Goal: Task Accomplishment & Management: Use online tool/utility

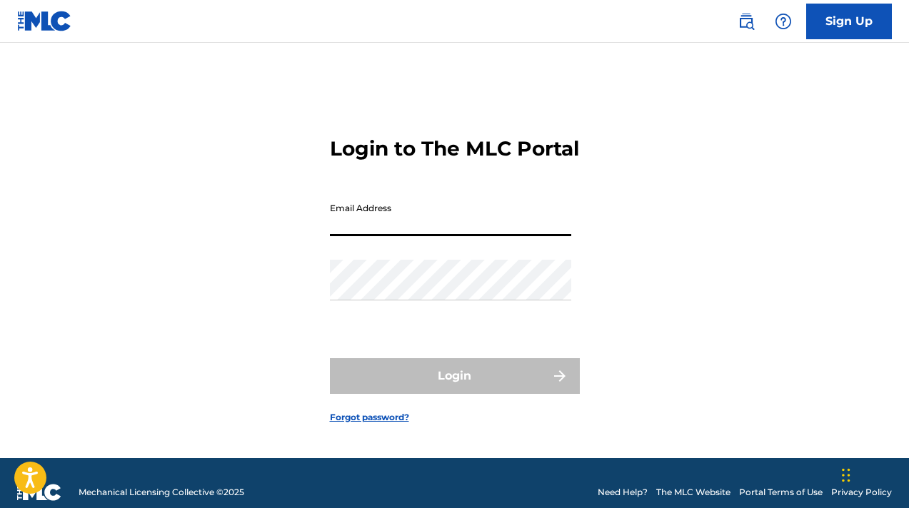
click at [361, 230] on input "Email Address" at bounding box center [450, 216] width 241 height 41
type input "[EMAIL_ADDRESS][DOMAIN_NAME]"
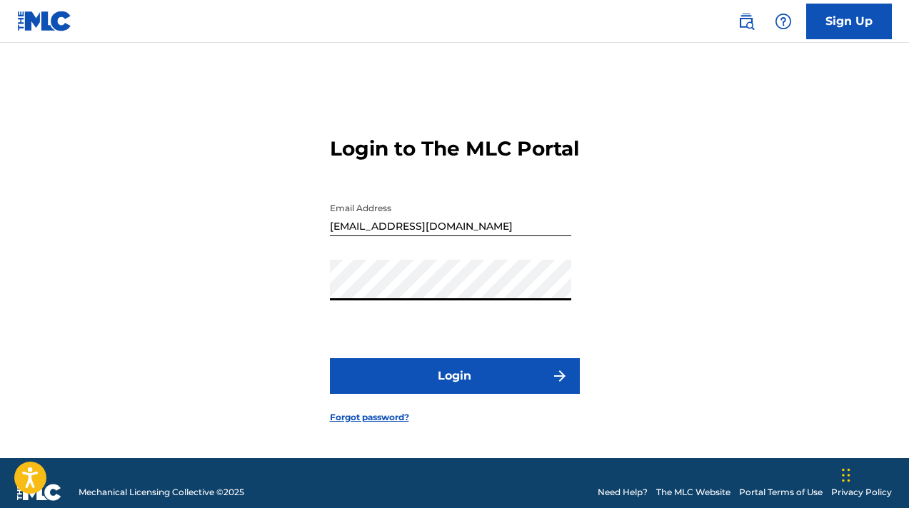
click at [463, 378] on button "Login" at bounding box center [455, 376] width 250 height 36
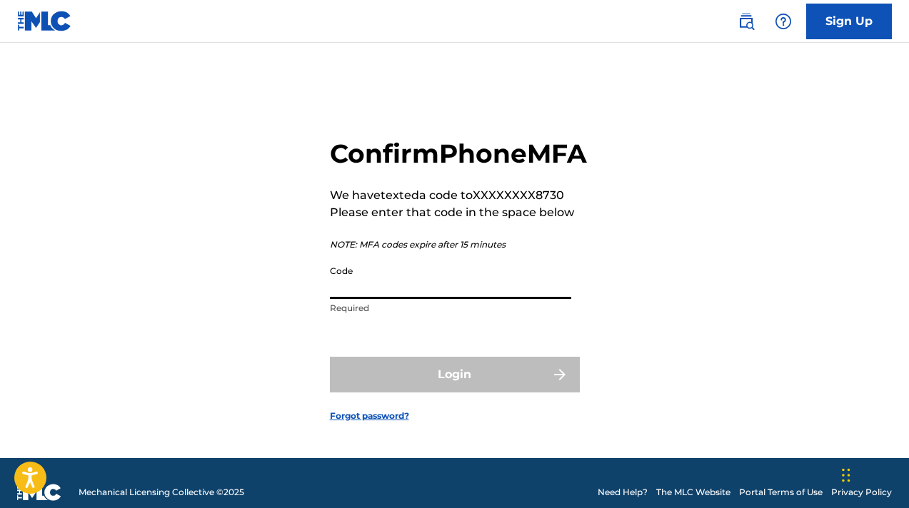
click at [397, 299] on input "Code" at bounding box center [450, 278] width 241 height 41
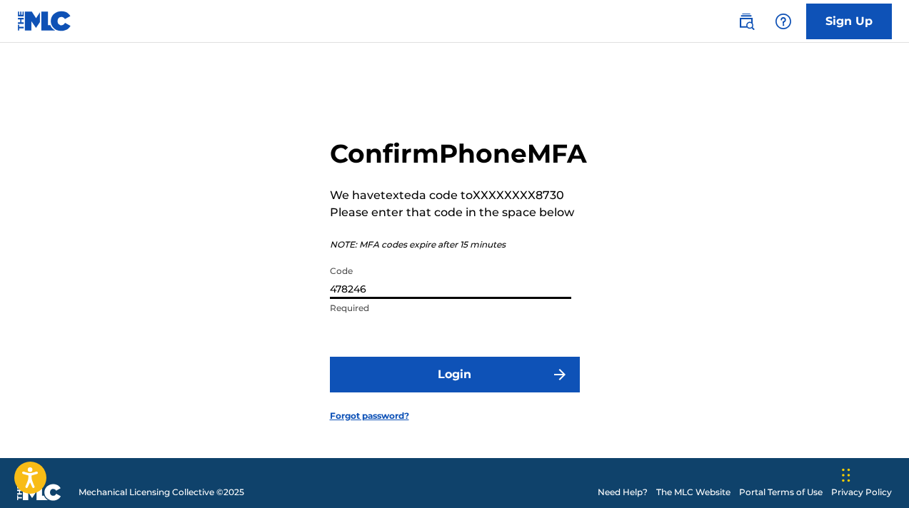
type input "478246"
click at [476, 385] on button "Login" at bounding box center [455, 375] width 250 height 36
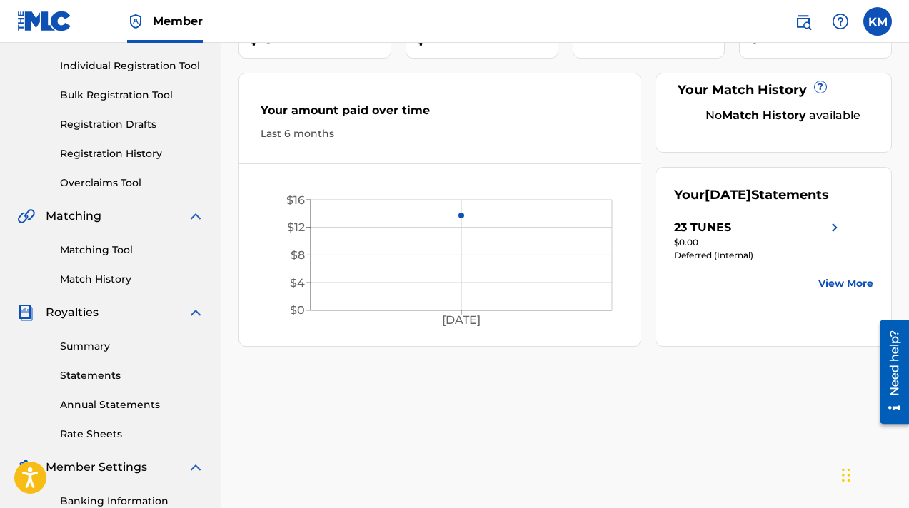
scroll to position [175, 0]
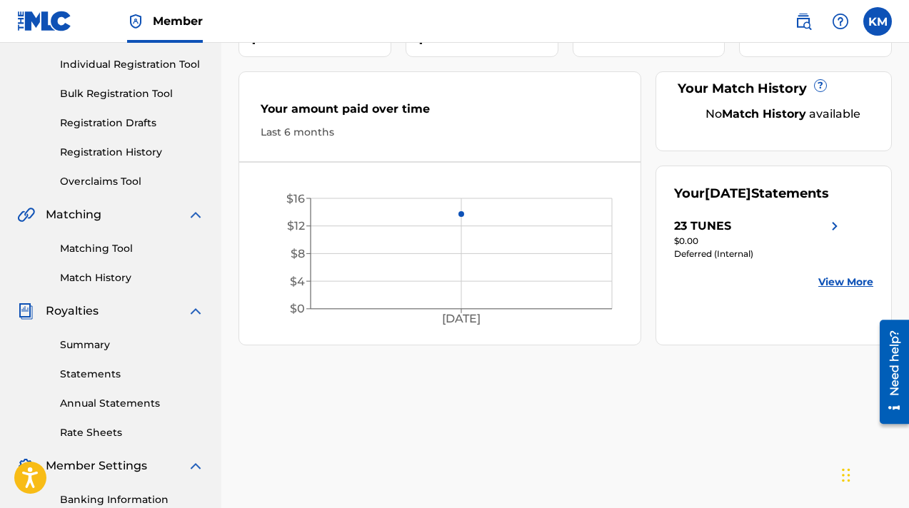
click at [834, 235] on img at bounding box center [834, 226] width 17 height 17
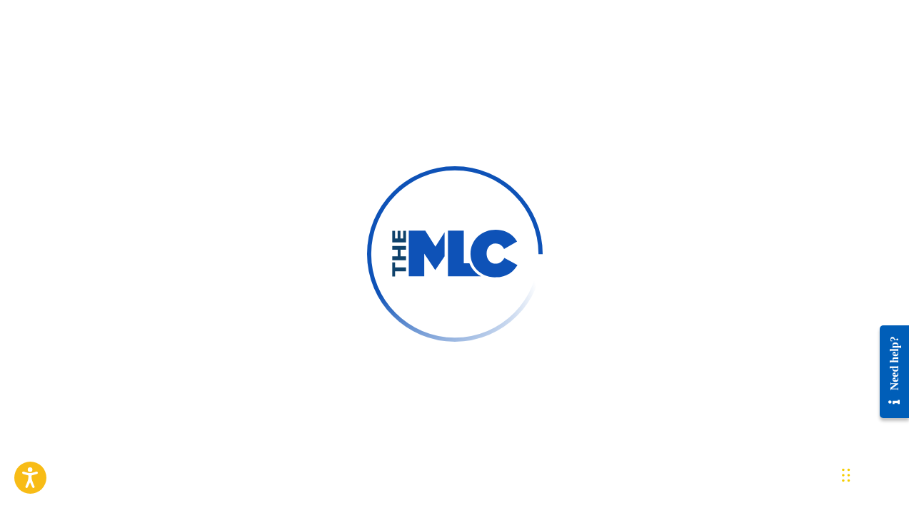
scroll to position [2, 0]
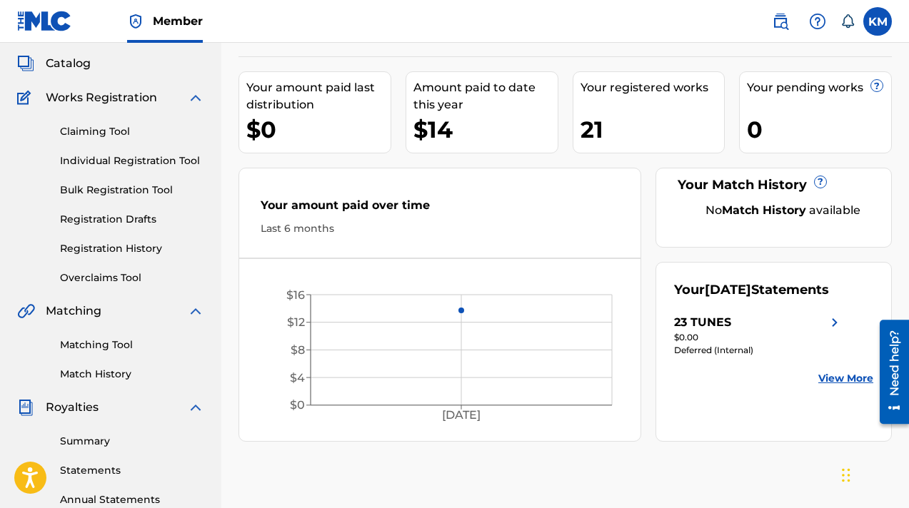
scroll to position [81, 0]
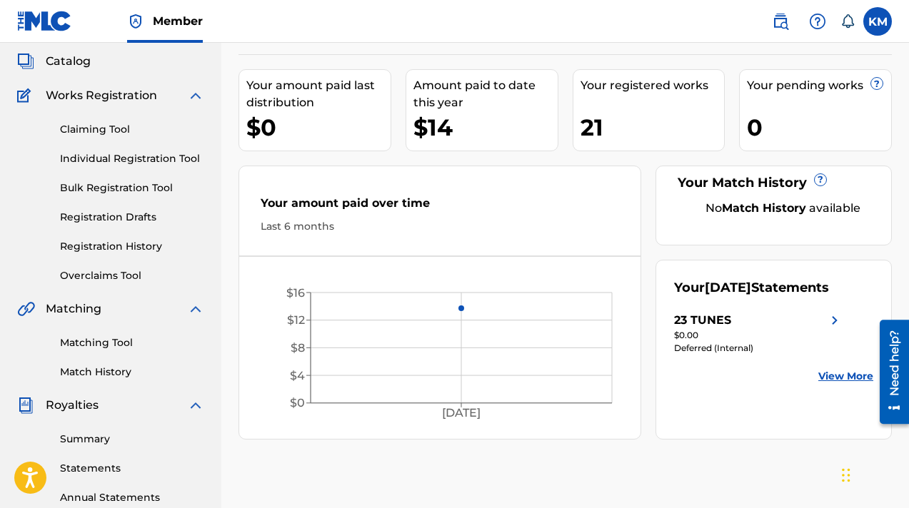
click at [800, 329] on div "23 TUNES" at bounding box center [758, 320] width 169 height 17
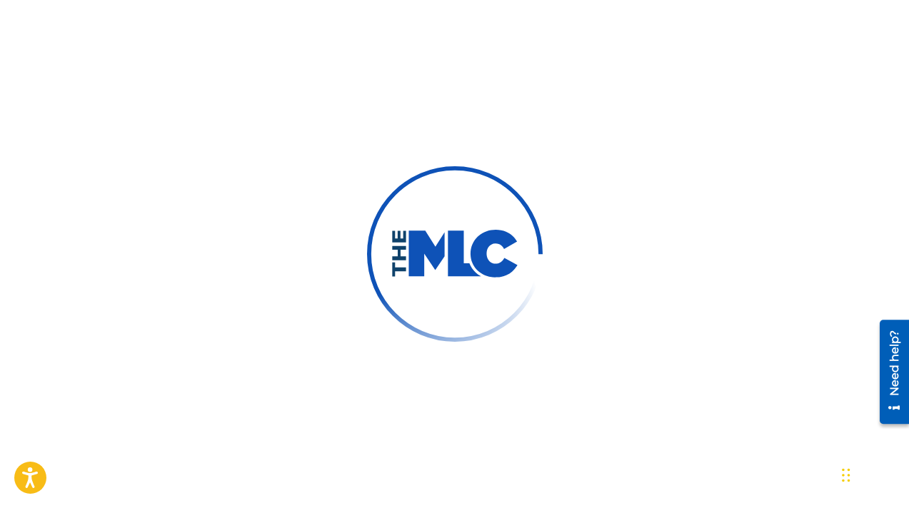
scroll to position [377, 0]
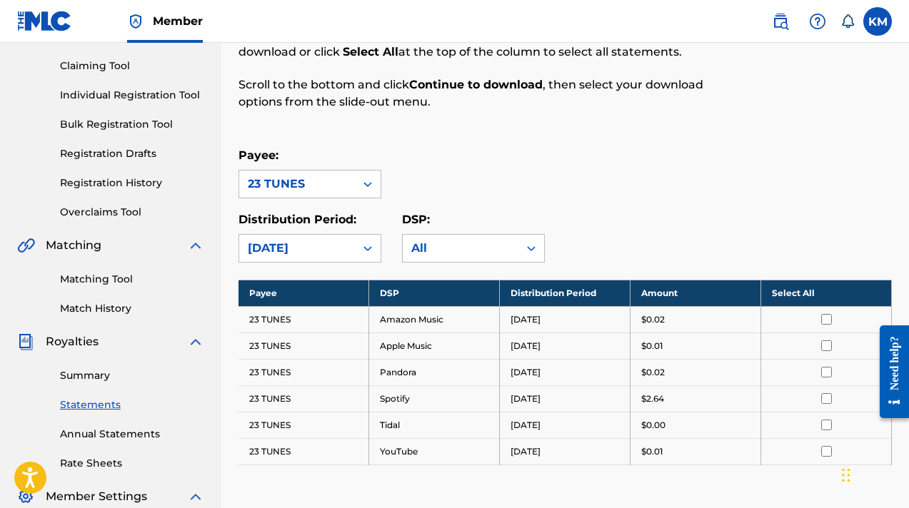
scroll to position [145, 0]
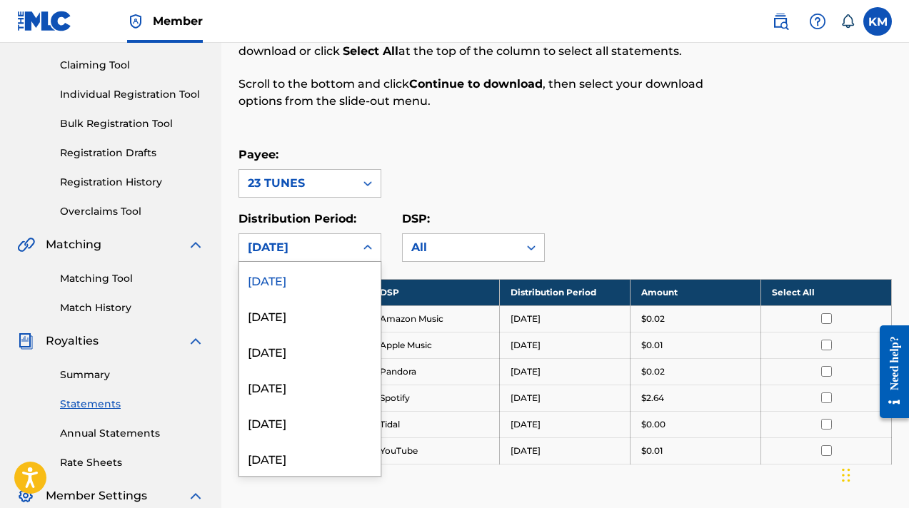
click at [367, 248] on icon at bounding box center [368, 248] width 14 height 14
click at [354, 322] on div "[DATE]" at bounding box center [309, 316] width 141 height 36
click at [371, 244] on icon at bounding box center [368, 248] width 14 height 14
click at [346, 352] on div "[DATE]" at bounding box center [309, 351] width 141 height 36
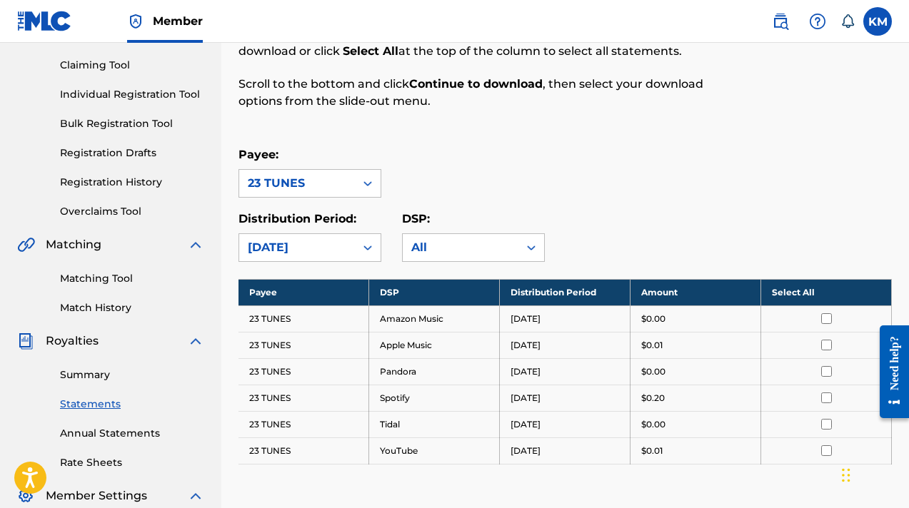
click at [361, 243] on icon at bounding box center [368, 248] width 14 height 14
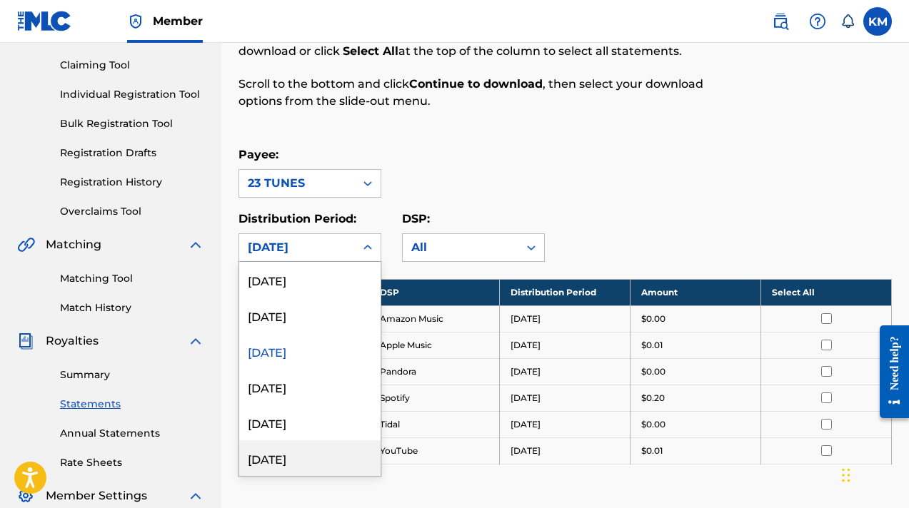
click at [318, 461] on div "[DATE]" at bounding box center [309, 459] width 141 height 36
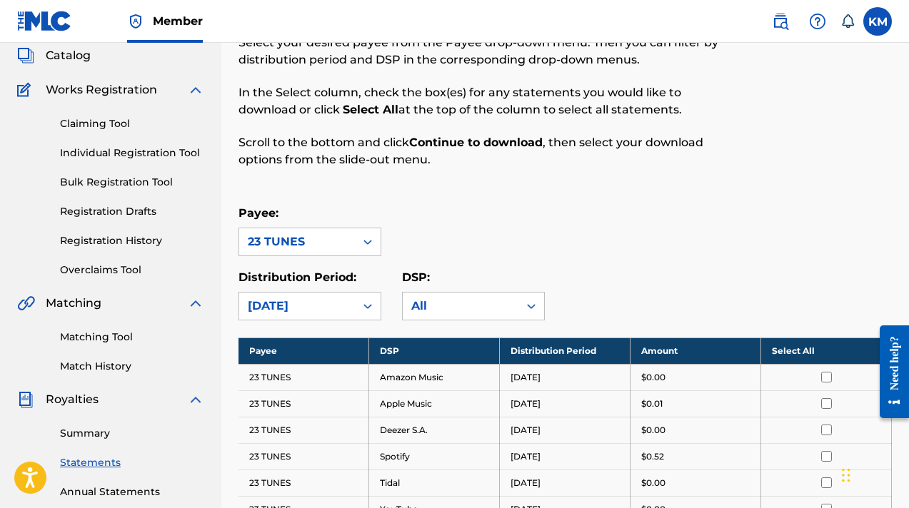
scroll to position [79, 0]
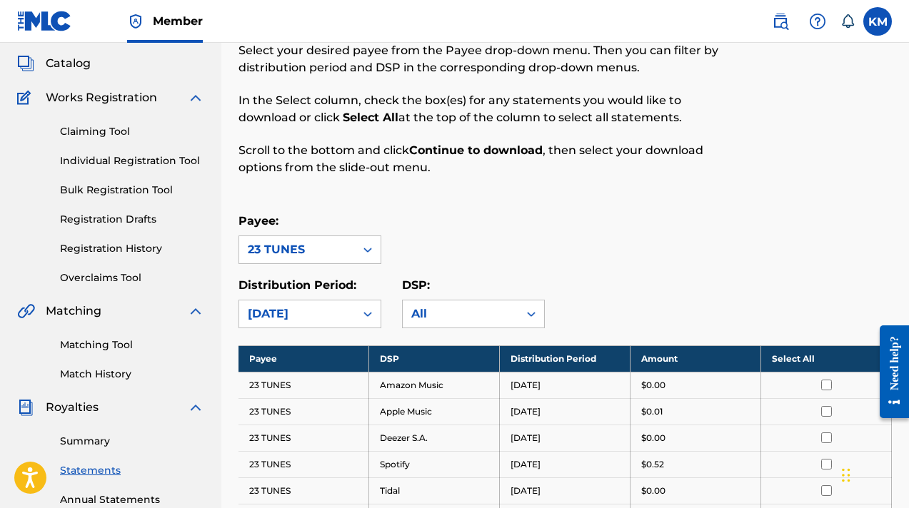
click at [111, 139] on div "Claiming Tool Individual Registration Tool Bulk Registration Tool Registration …" at bounding box center [110, 195] width 187 height 179
click at [112, 139] on link "Claiming Tool" at bounding box center [132, 131] width 144 height 15
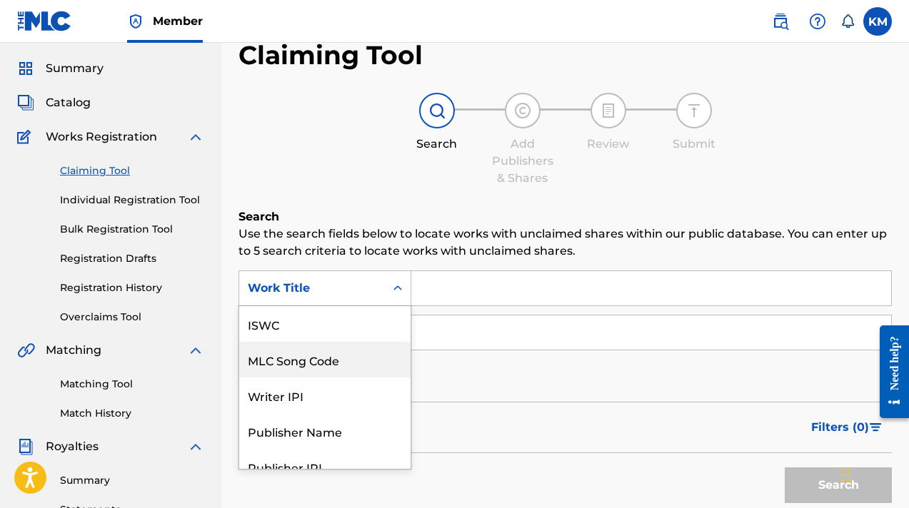
click at [398, 306] on div "MLC Song Code, 2 of 7. 7 results available. Use Up and Down to choose options, …" at bounding box center [324, 289] width 173 height 36
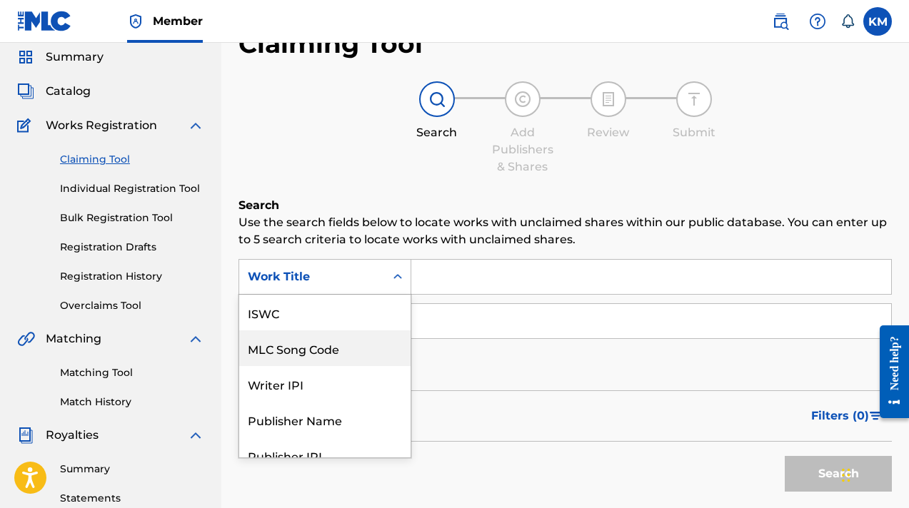
scroll to position [52, 0]
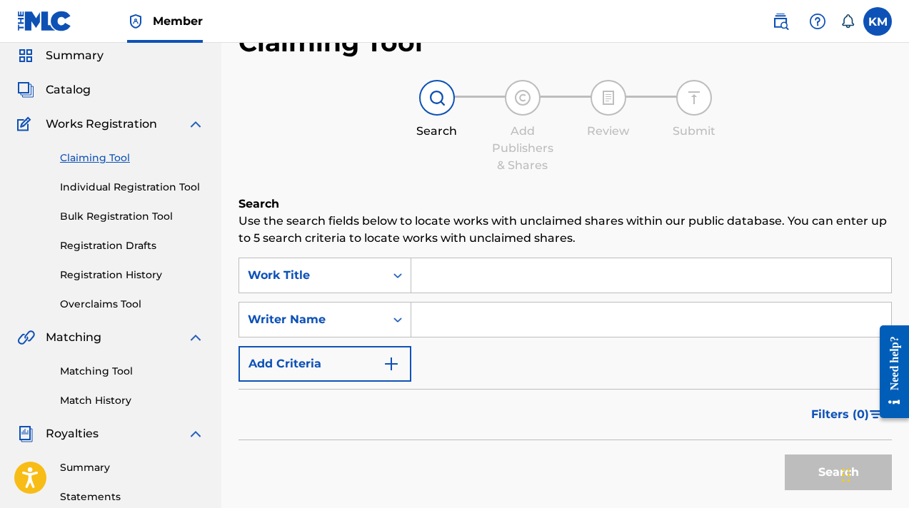
click at [436, 273] on input "Search Form" at bounding box center [651, 275] width 480 height 34
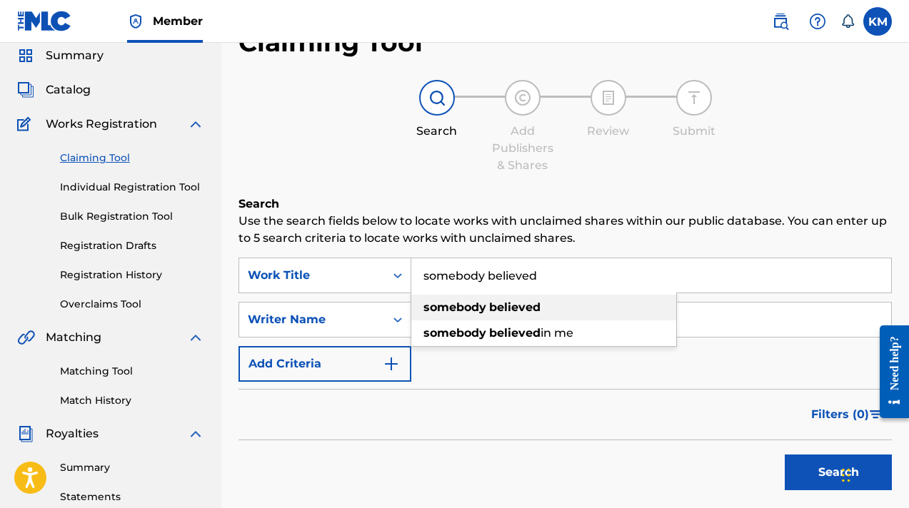
type input "somebody believed"
click at [441, 306] on strong "somebody" at bounding box center [454, 308] width 63 height 14
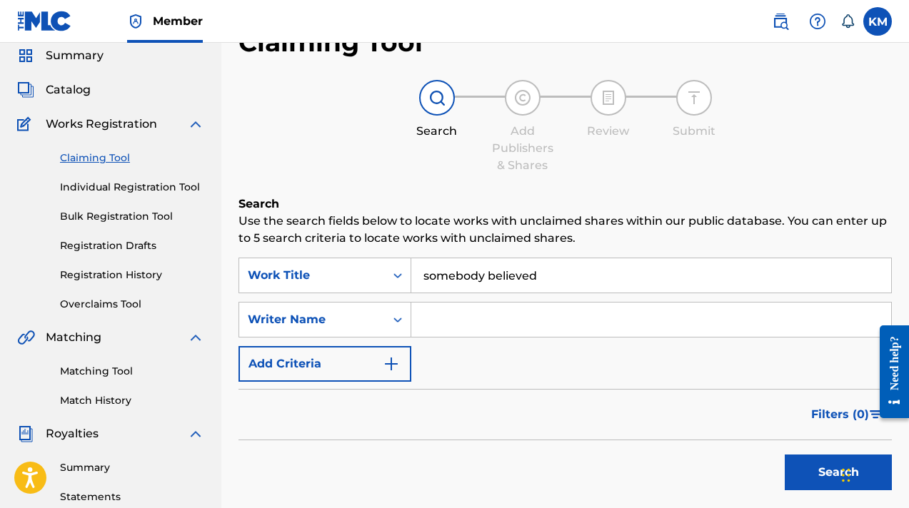
click at [442, 311] on input "Search Form" at bounding box center [651, 320] width 480 height 34
type input "[PERSON_NAME]"
click at [823, 472] on button "Search" at bounding box center [838, 473] width 107 height 36
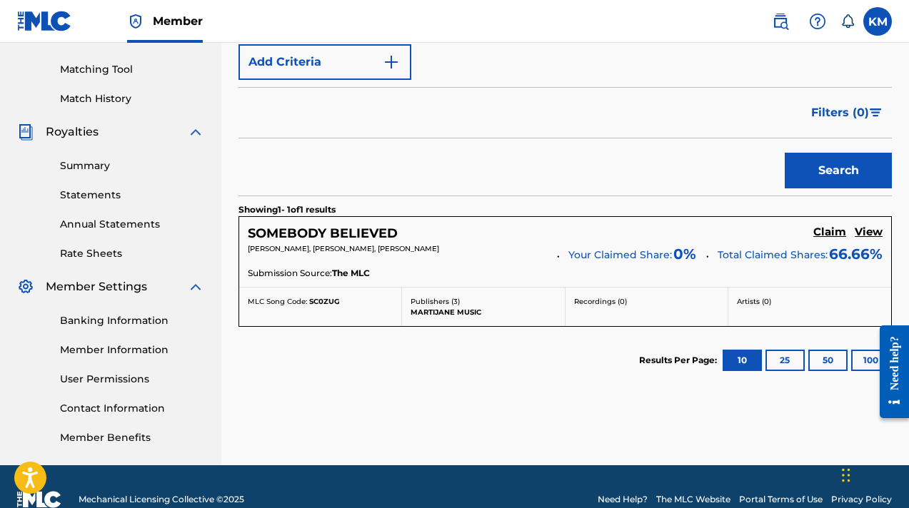
scroll to position [370, 0]
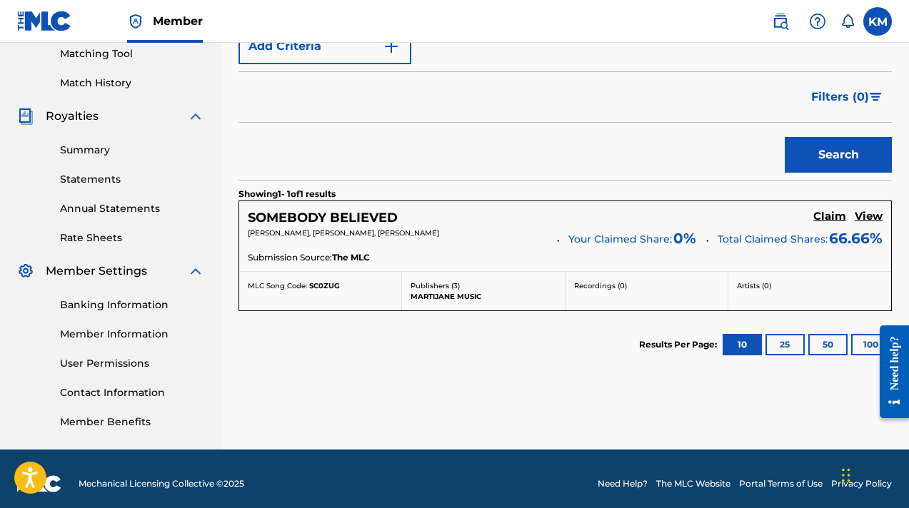
click at [863, 210] on div "SOMEBODY BELIEVED Claim View" at bounding box center [565, 218] width 635 height 16
click at [861, 216] on h5 "View" at bounding box center [869, 217] width 28 height 14
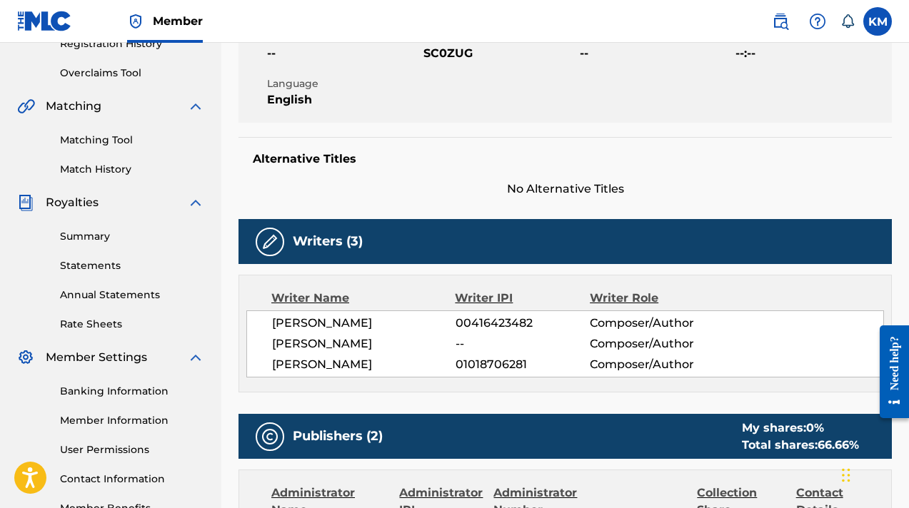
scroll to position [327, 0]
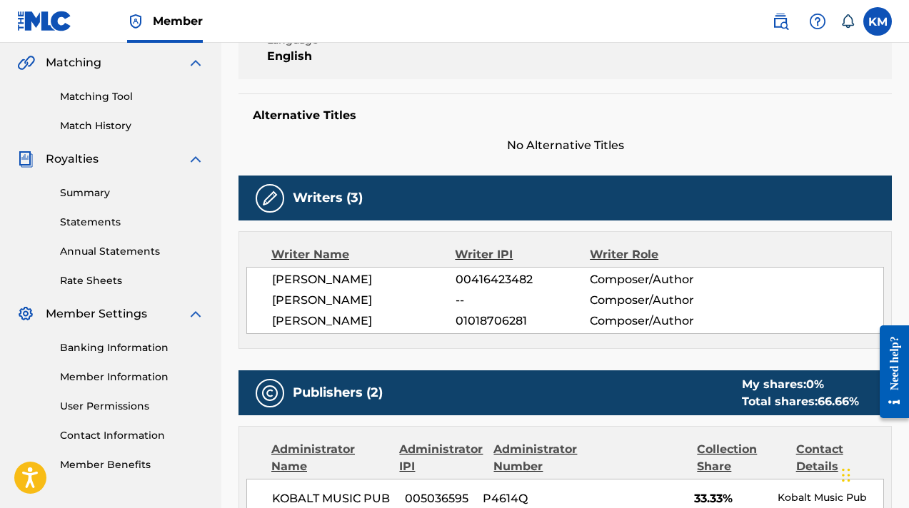
click at [111, 101] on link "Matching Tool" at bounding box center [132, 96] width 144 height 15
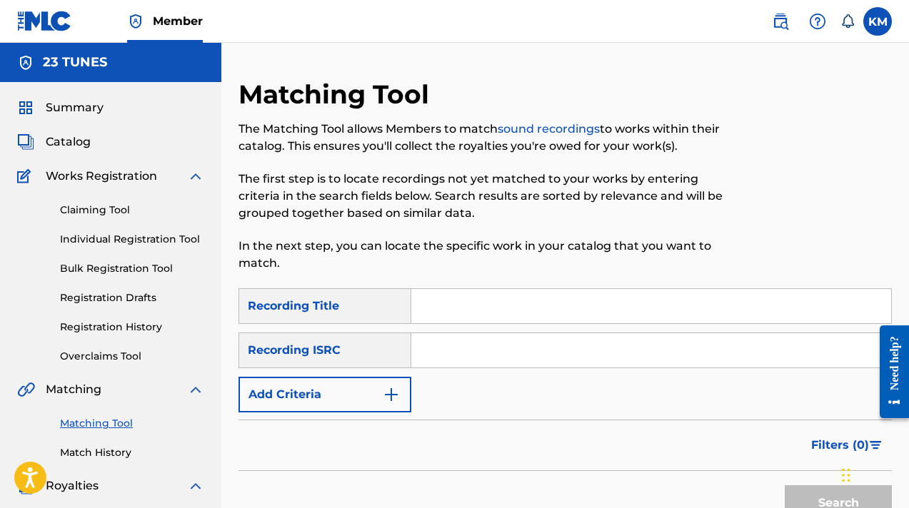
click at [118, 209] on link "Claiming Tool" at bounding box center [132, 210] width 144 height 15
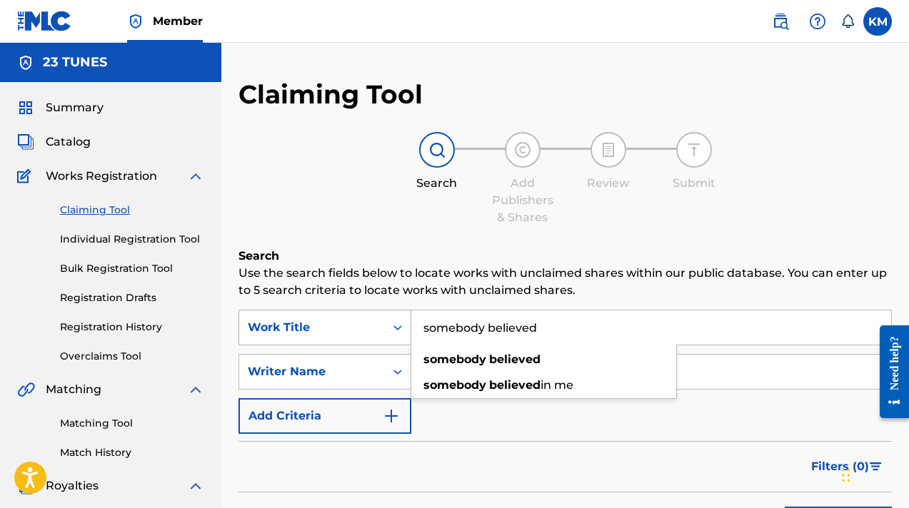
drag, startPoint x: 548, startPoint y: 332, endPoint x: 390, endPoint y: 331, distance: 157.8
click at [390, 331] on div "SearchWithCriteriac7e3a8c8-c6a1-4efa-a6a0-ab08b17f1332 Work Title somebody beli…" at bounding box center [564, 328] width 653 height 36
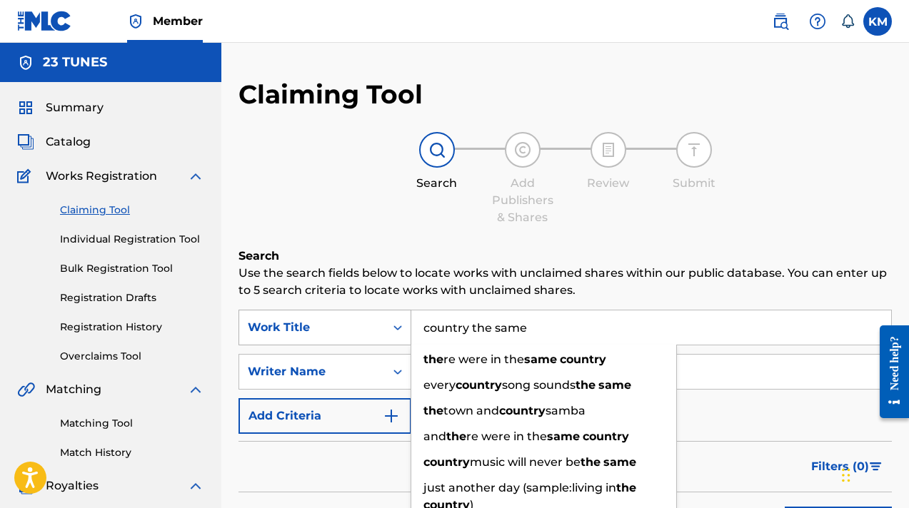
type input "country the same"
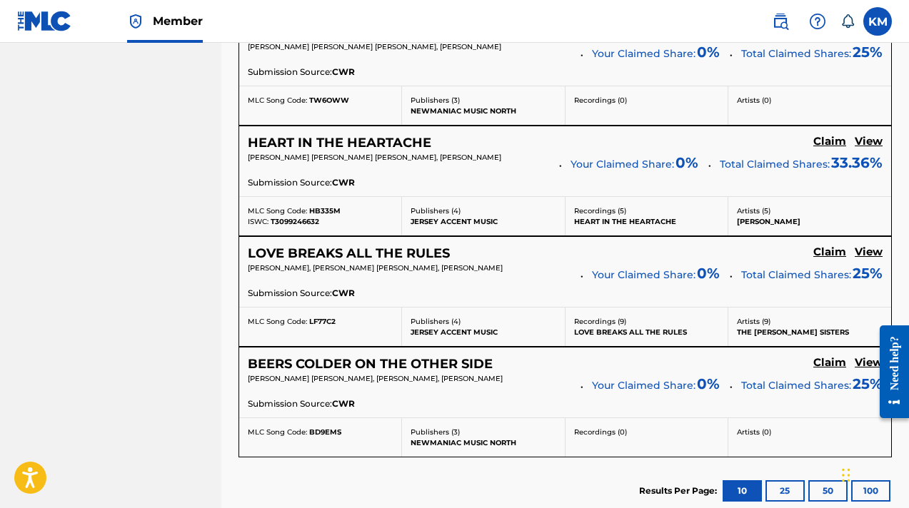
scroll to position [1006, 0]
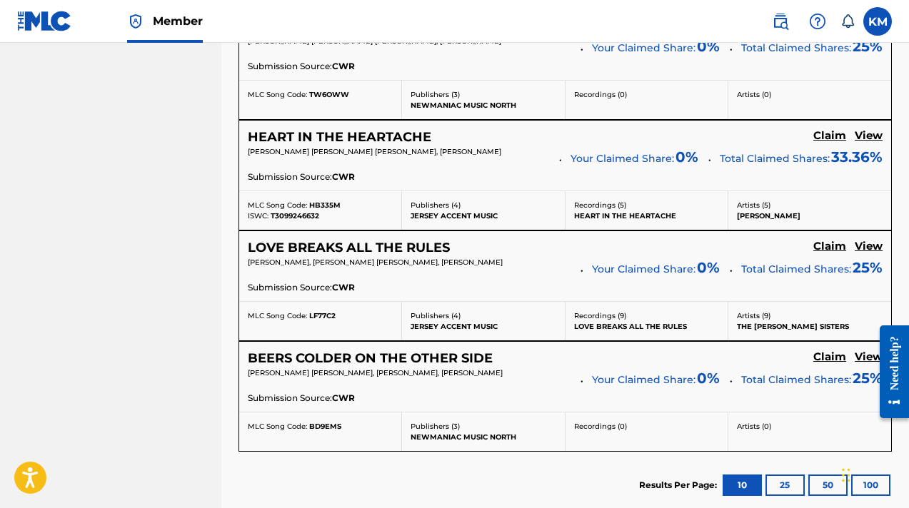
click at [867, 139] on h5 "View" at bounding box center [869, 136] width 28 height 14
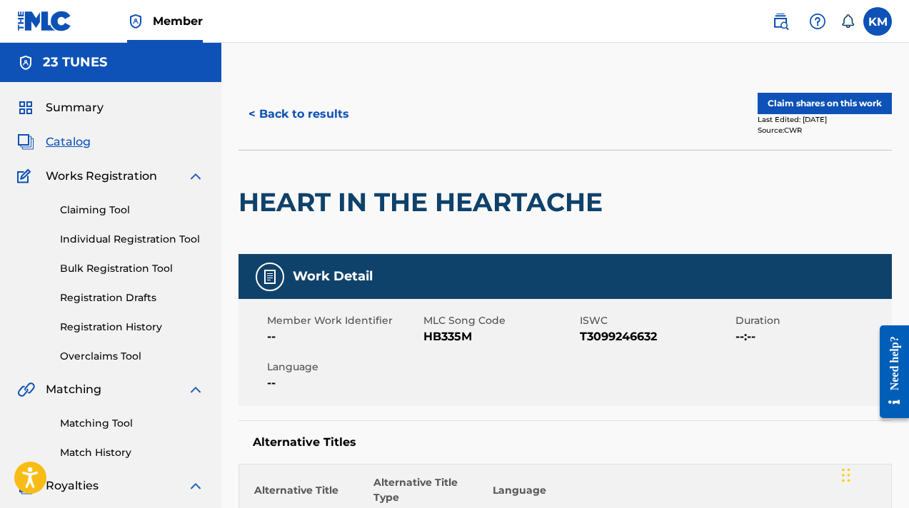
click at [283, 106] on button "< Back to results" at bounding box center [298, 114] width 121 height 36
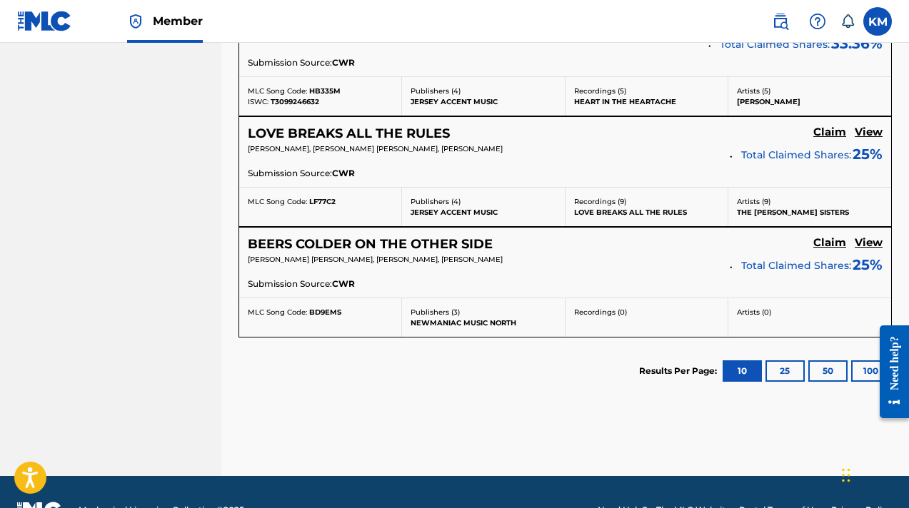
scroll to position [1119, 0]
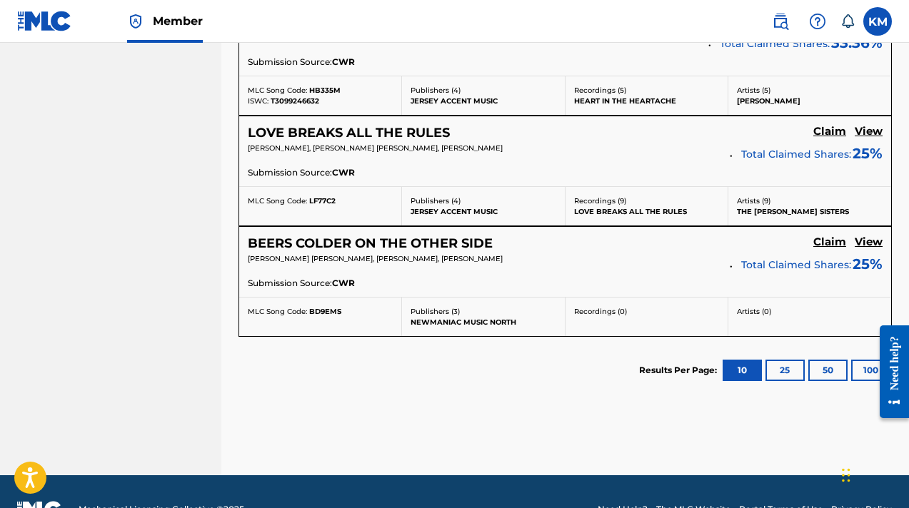
click at [875, 243] on h5 "View" at bounding box center [869, 243] width 28 height 14
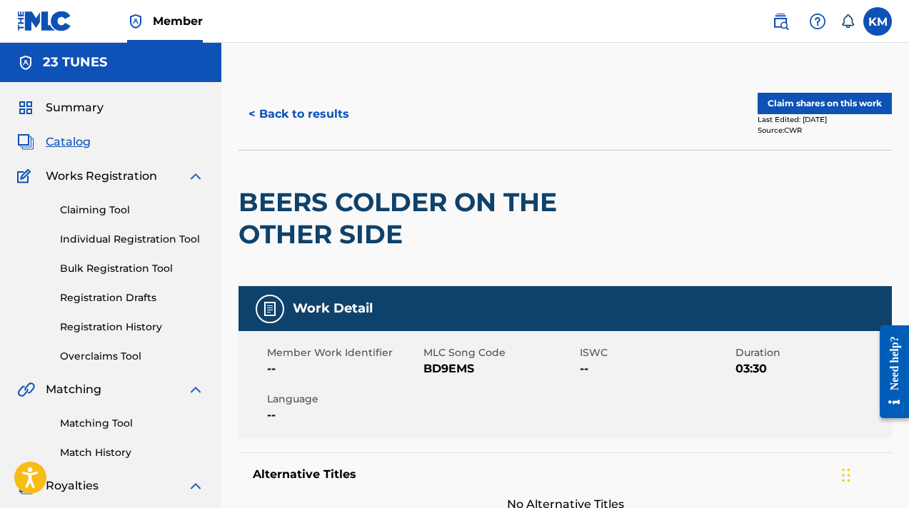
click at [278, 112] on button "< Back to results" at bounding box center [298, 114] width 121 height 36
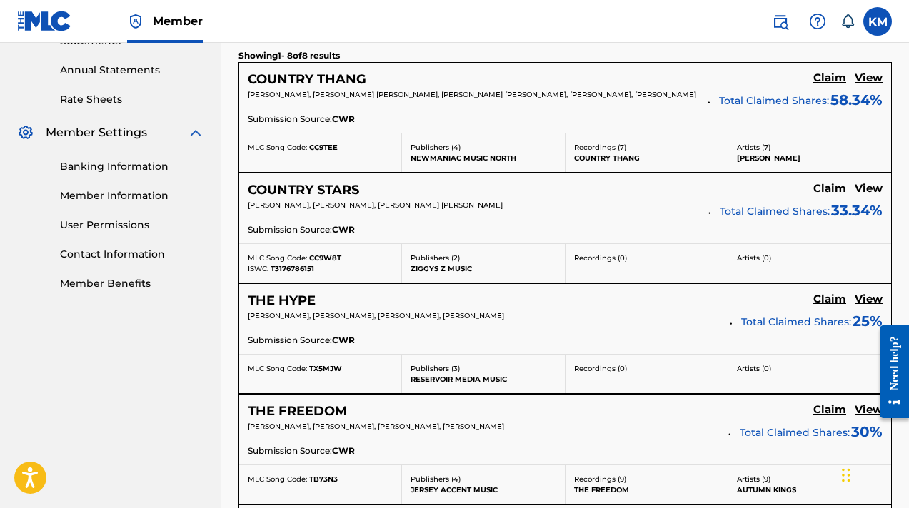
scroll to position [509, 0]
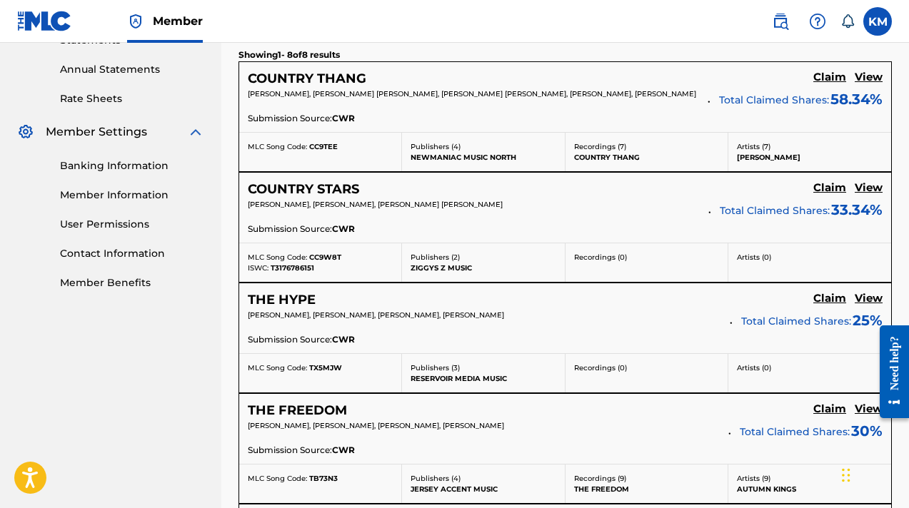
click at [870, 299] on h5 "View" at bounding box center [869, 299] width 28 height 14
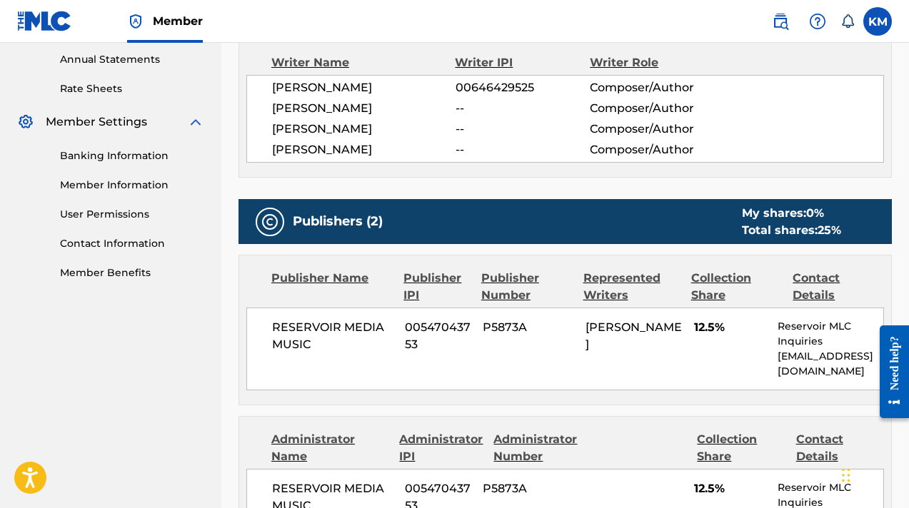
scroll to position [465, 0]
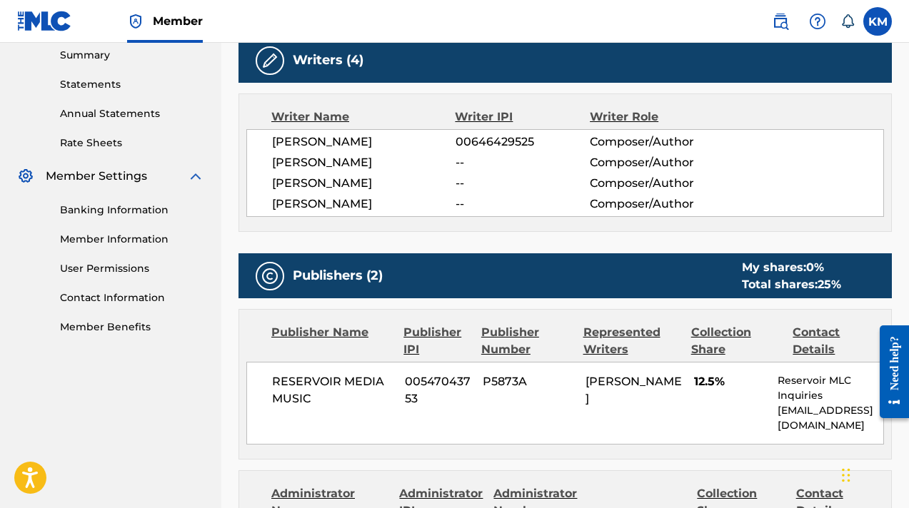
scroll to position [509, 0]
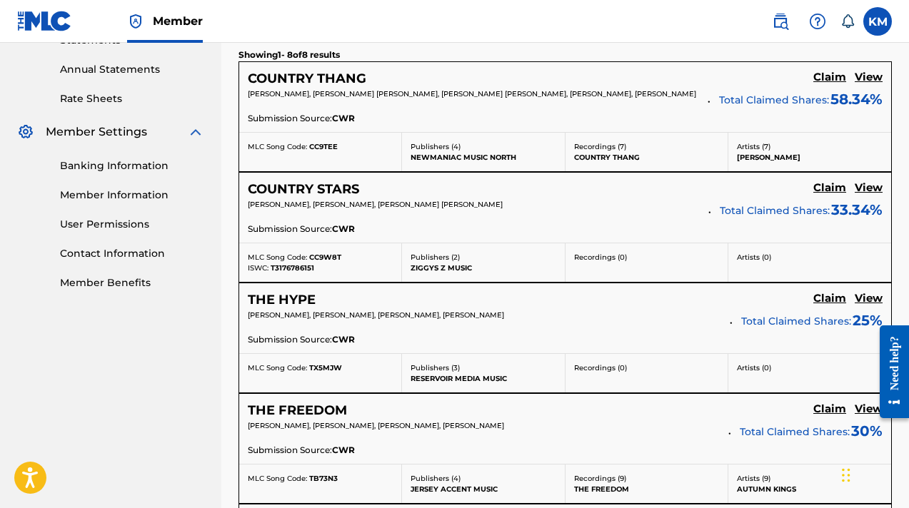
click at [834, 84] on h5 "Claim" at bounding box center [829, 78] width 33 height 14
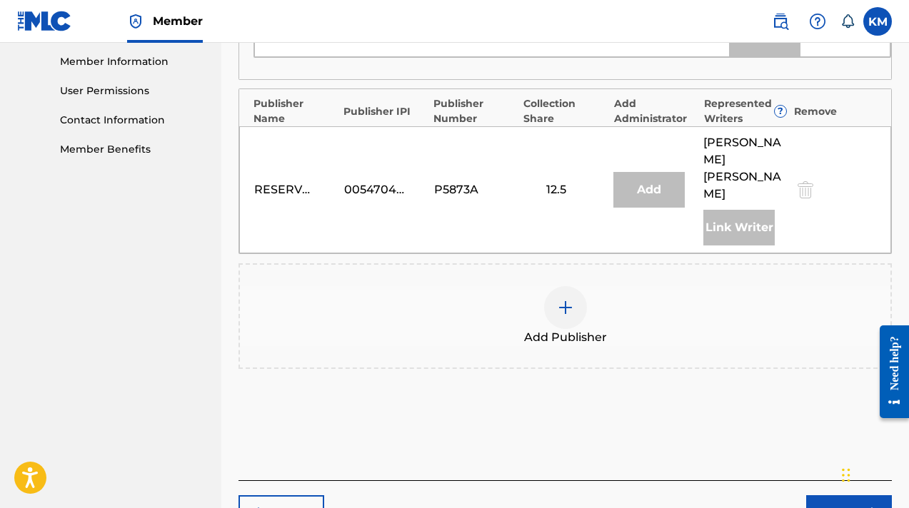
scroll to position [701, 0]
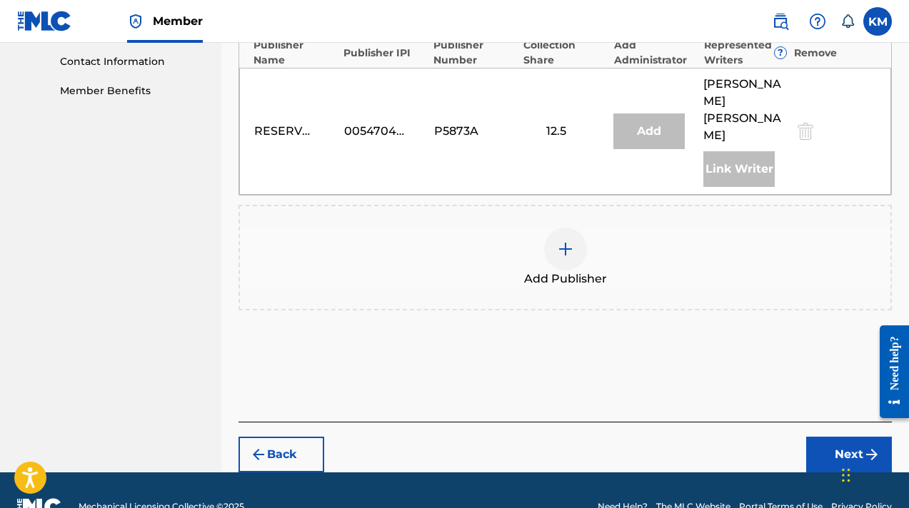
click at [563, 241] on img at bounding box center [565, 249] width 17 height 17
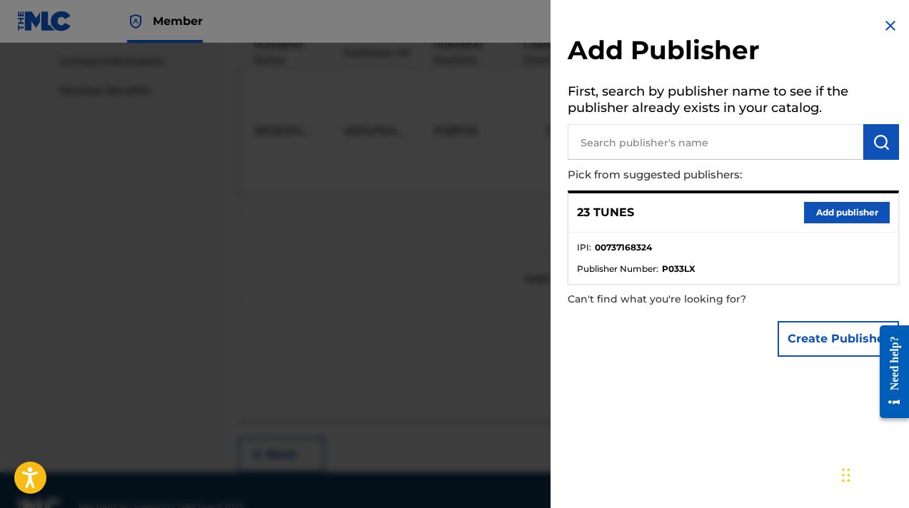
click at [840, 210] on button "Add publisher" at bounding box center [847, 212] width 86 height 21
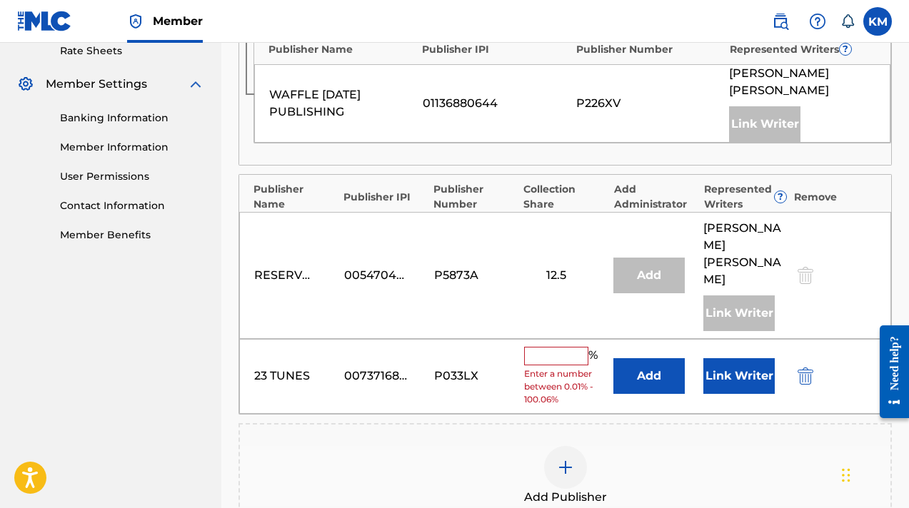
scroll to position [589, 0]
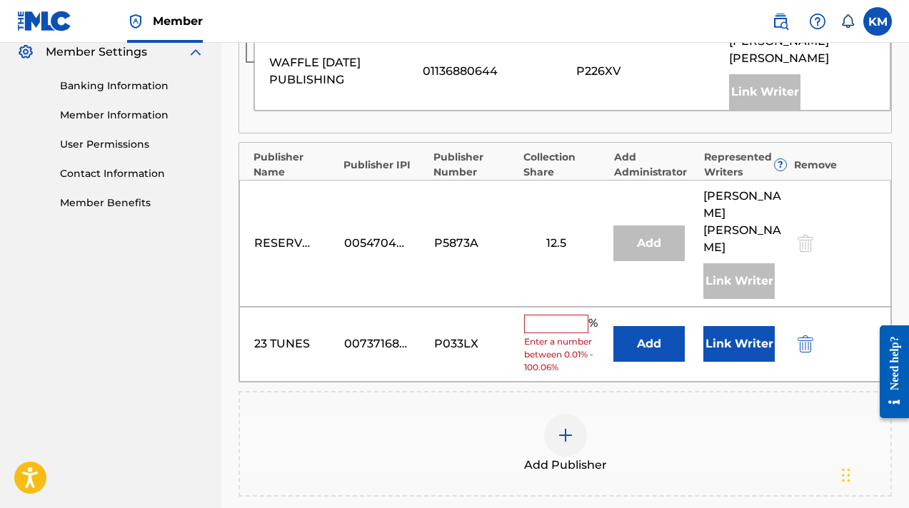
click at [550, 315] on input "text" at bounding box center [556, 324] width 64 height 19
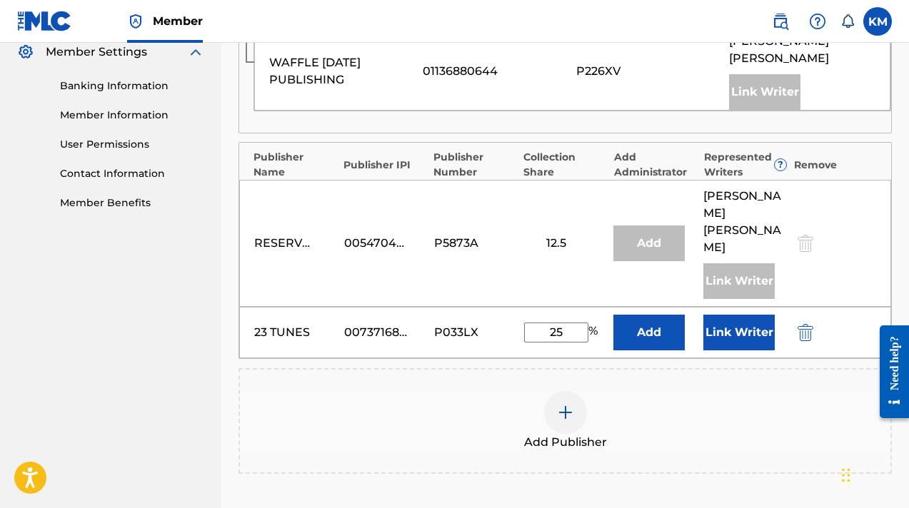
type input "25"
click at [751, 315] on button "Link Writer" at bounding box center [738, 333] width 71 height 36
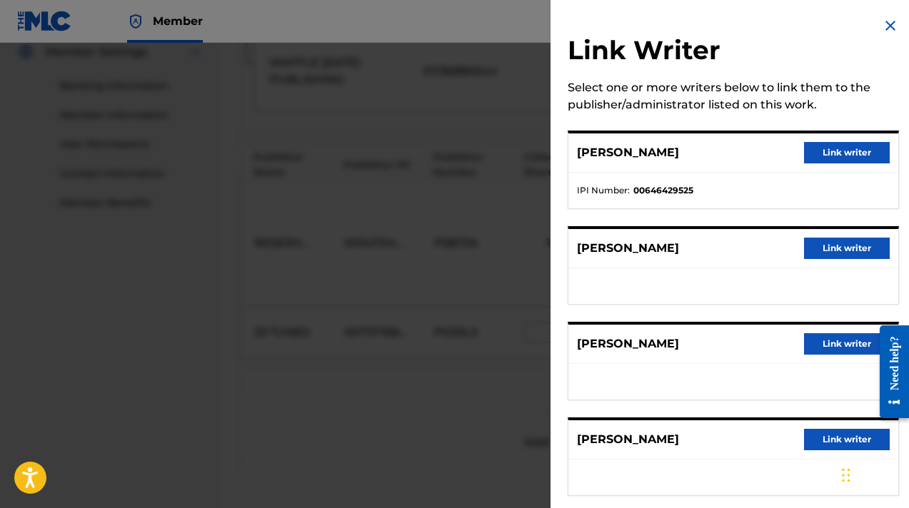
click at [843, 252] on button "Link writer" at bounding box center [847, 248] width 86 height 21
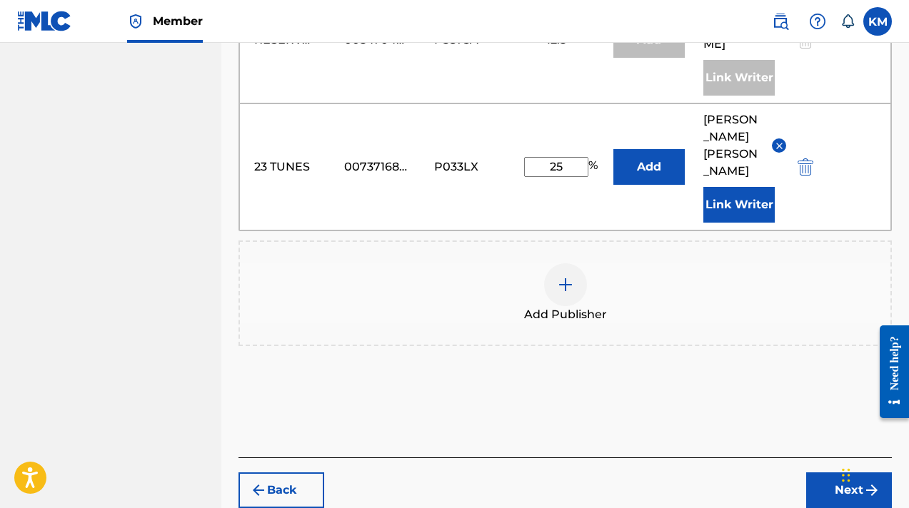
scroll to position [794, 0]
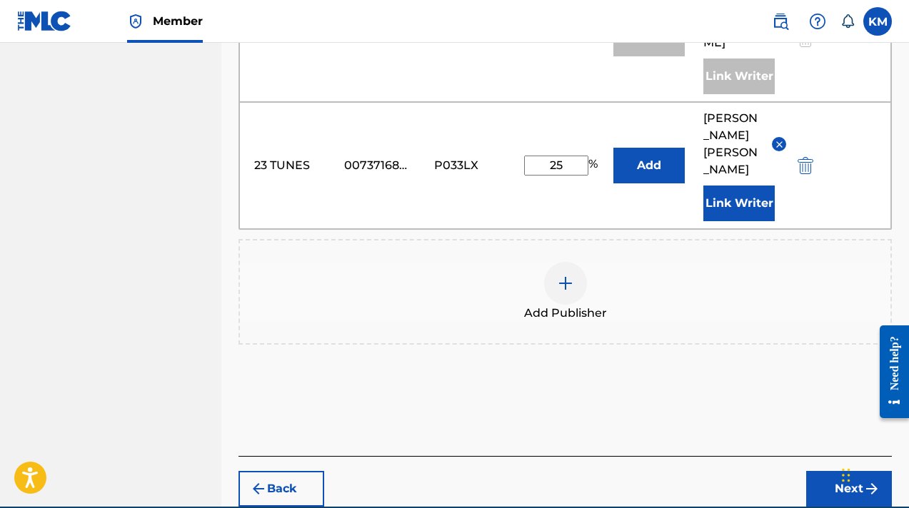
click at [838, 471] on button "Next" at bounding box center [849, 489] width 86 height 36
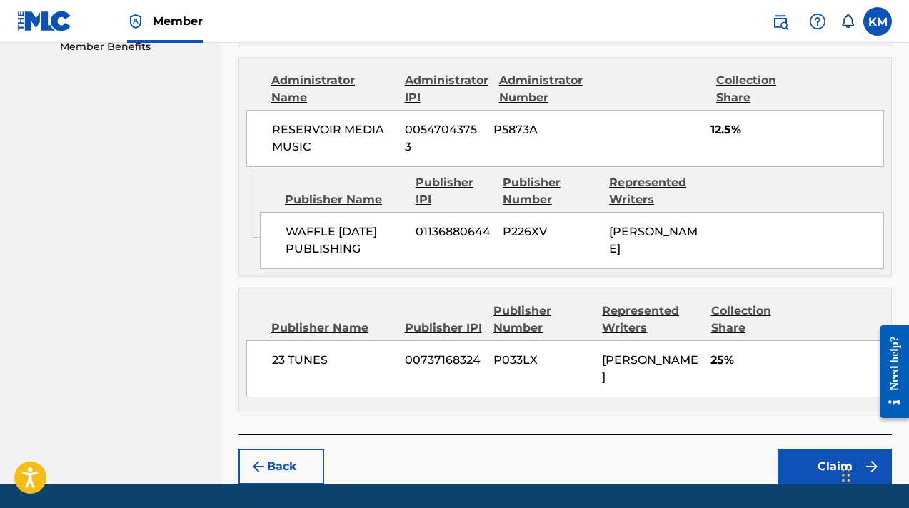
scroll to position [804, 0]
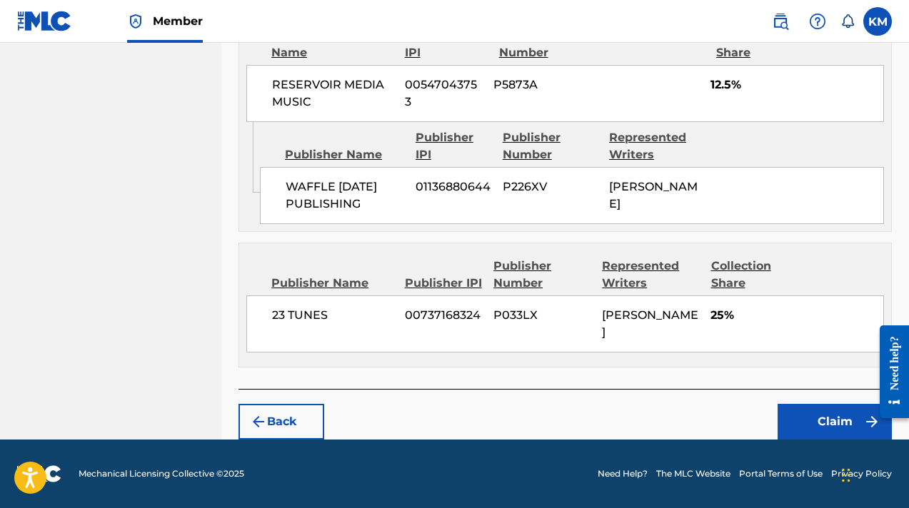
click at [816, 419] on button "Claim" at bounding box center [835, 422] width 114 height 36
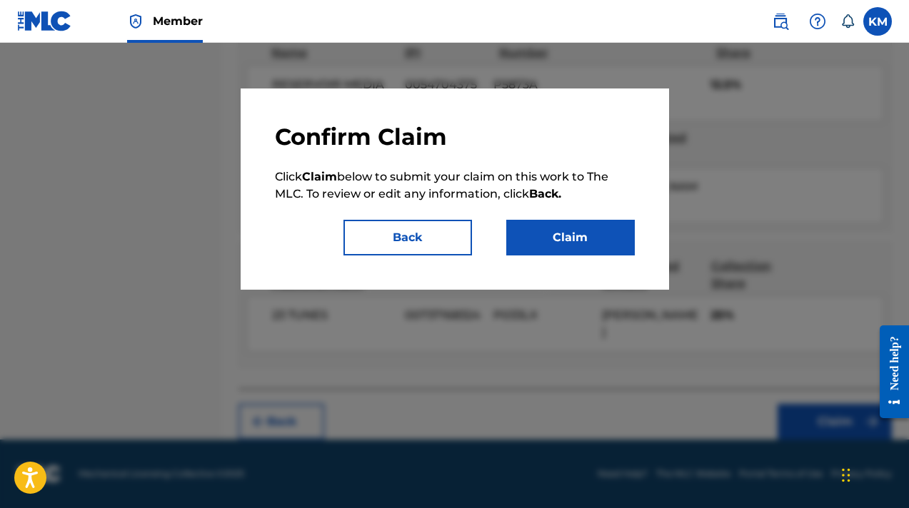
click at [572, 241] on button "Claim" at bounding box center [570, 238] width 129 height 36
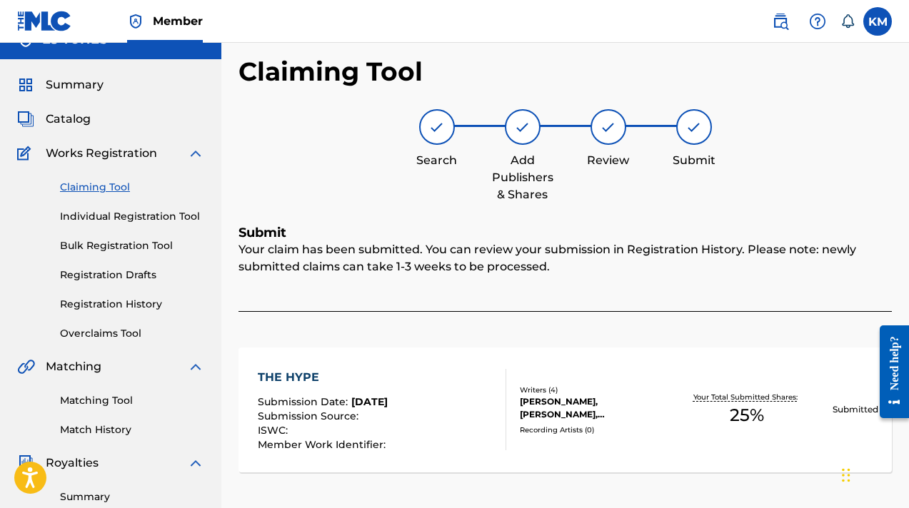
scroll to position [0, 0]
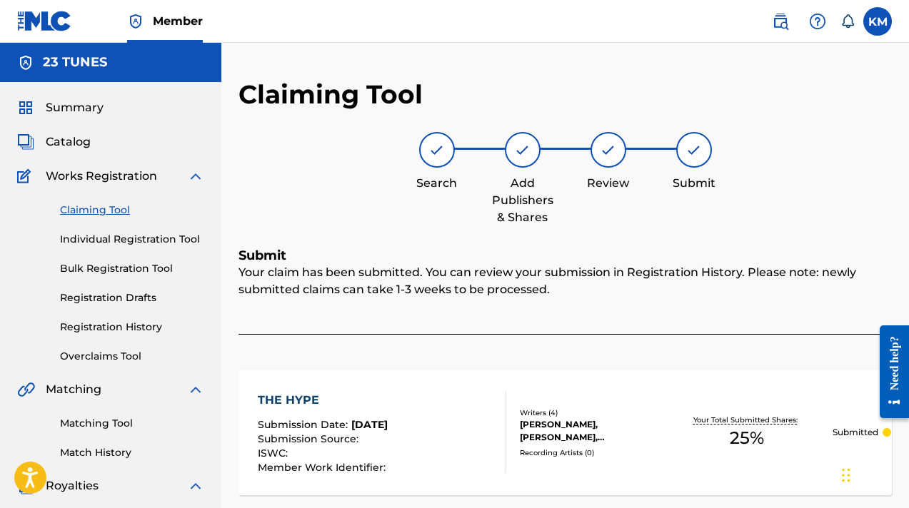
click at [144, 238] on link "Individual Registration Tool" at bounding box center [132, 239] width 144 height 15
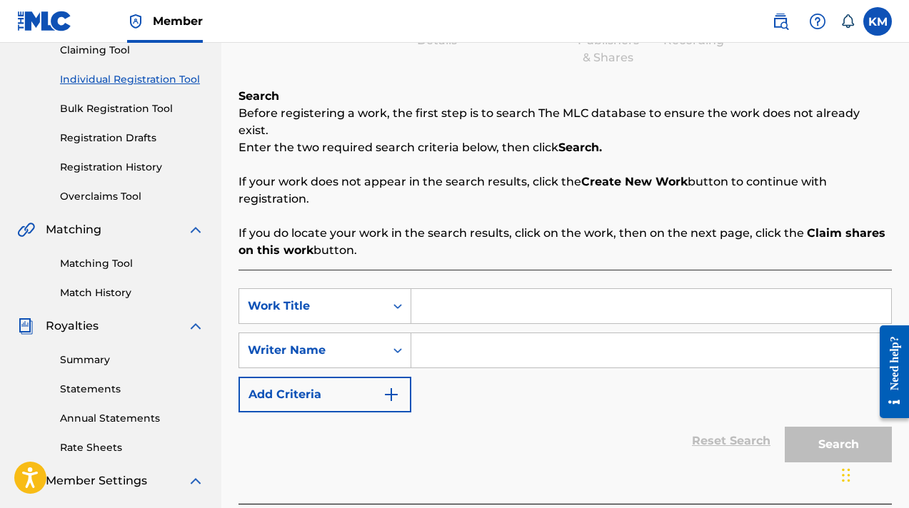
scroll to position [219, 0]
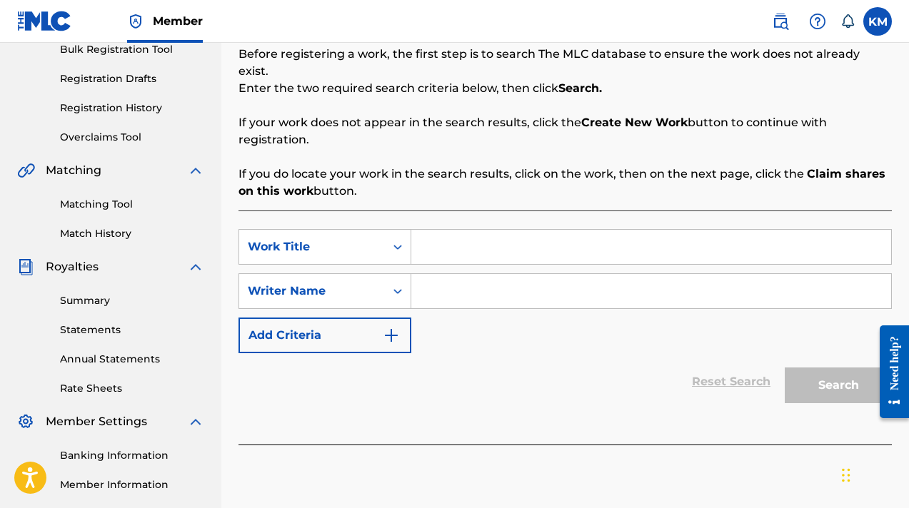
click at [447, 237] on input "Search Form" at bounding box center [651, 247] width 480 height 34
type input "plant my own"
click at [470, 283] on input "Search Form" at bounding box center [651, 291] width 480 height 34
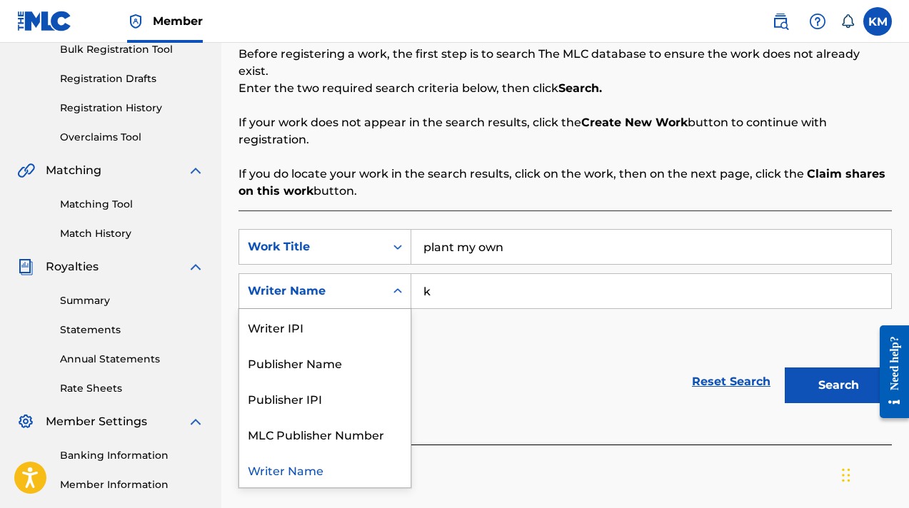
click at [400, 284] on icon "Search Form" at bounding box center [398, 291] width 14 height 14
click at [448, 276] on input "k" at bounding box center [651, 291] width 480 height 34
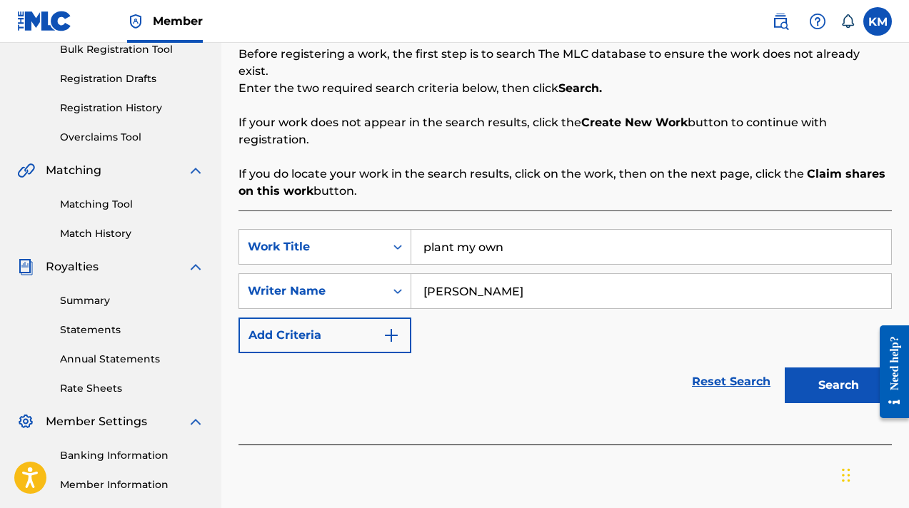
type input "[PERSON_NAME]"
click at [830, 368] on button "Search" at bounding box center [838, 386] width 107 height 36
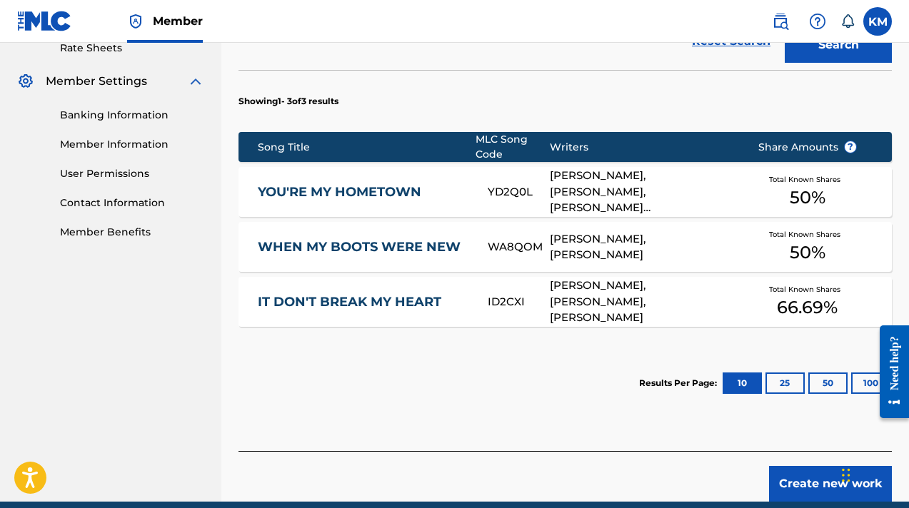
scroll to position [599, 0]
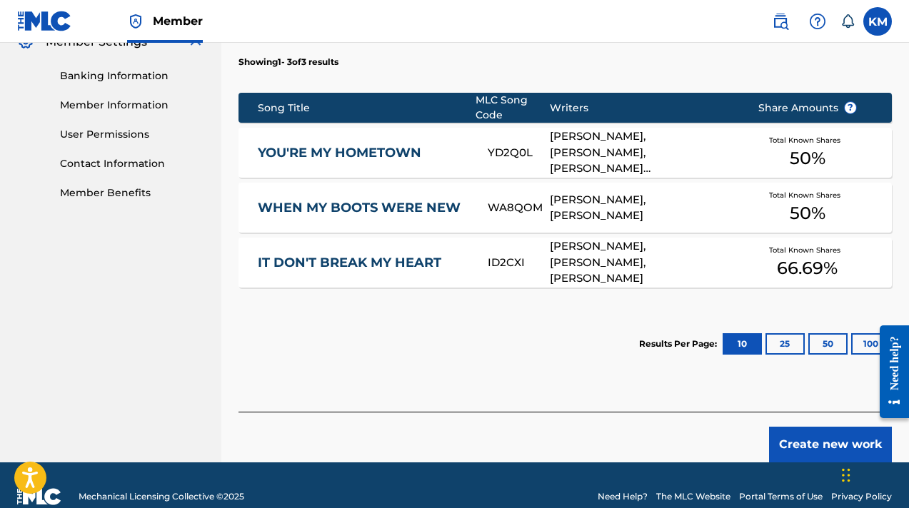
click at [783, 333] on button "25" at bounding box center [784, 343] width 39 height 21
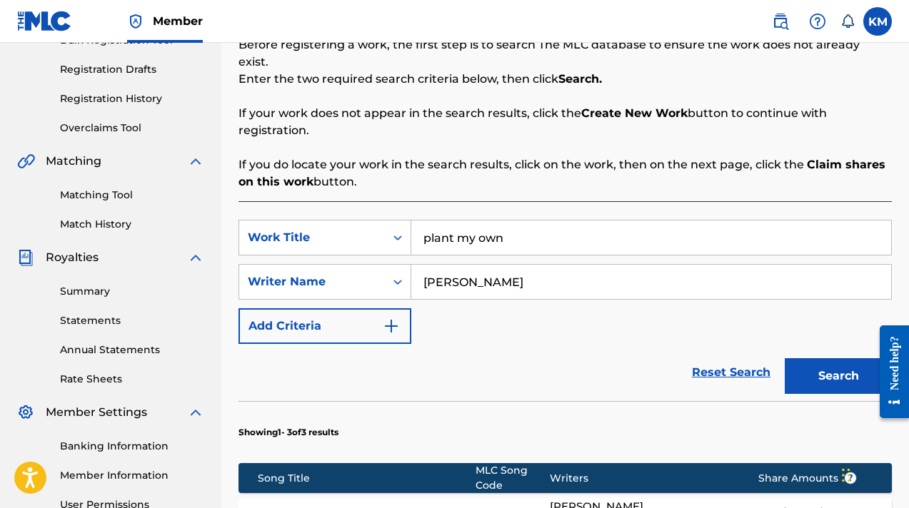
scroll to position [178, 0]
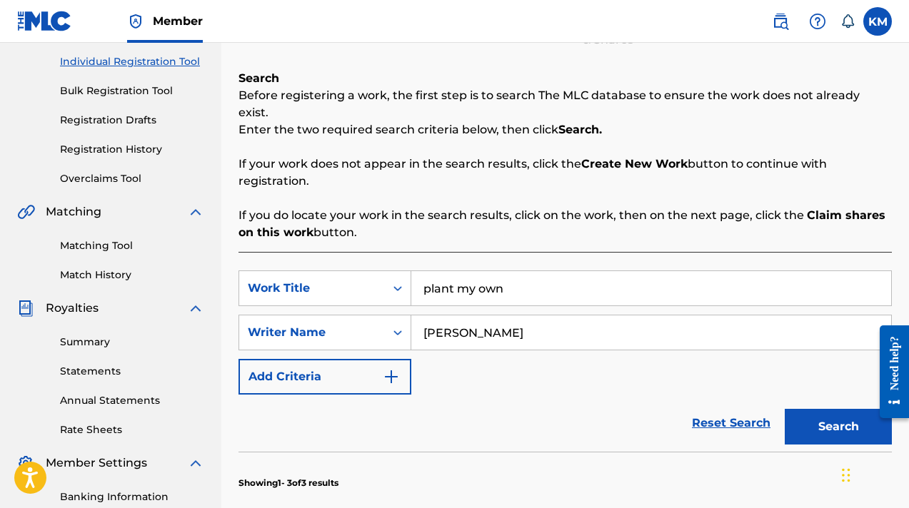
click at [420, 271] on input "plant my own" at bounding box center [651, 288] width 480 height 34
type input "i plant my own"
click at [823, 412] on button "Search" at bounding box center [838, 427] width 107 height 36
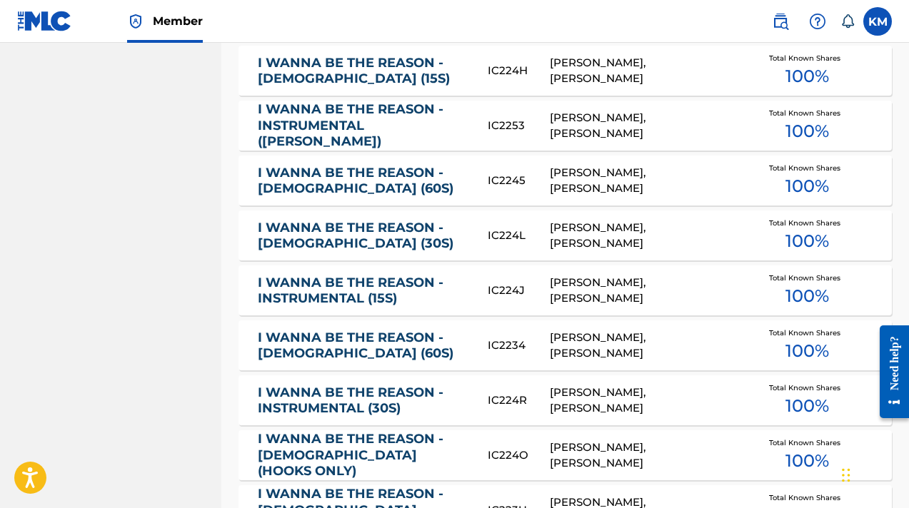
scroll to position [1587, 0]
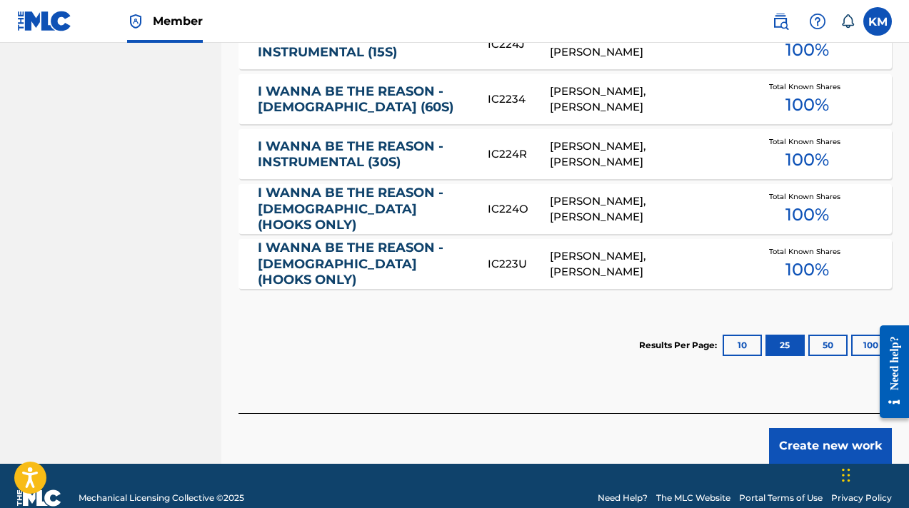
click at [833, 335] on button "50" at bounding box center [827, 345] width 39 height 21
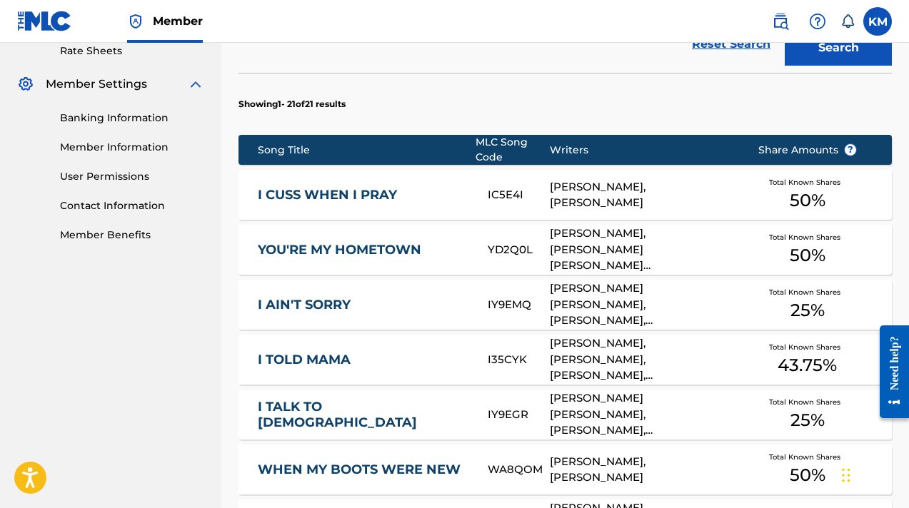
scroll to position [552, 0]
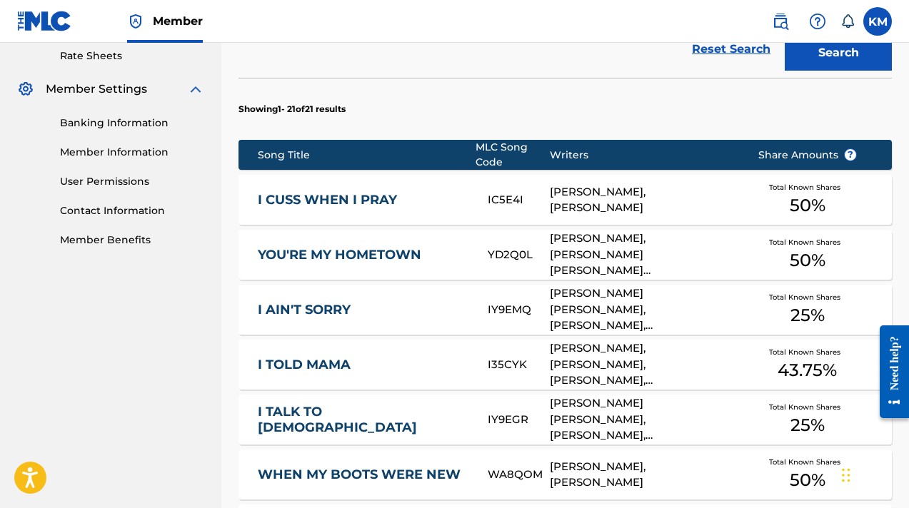
click at [411, 247] on link "YOU'RE MY HOMETOWN" at bounding box center [363, 255] width 211 height 16
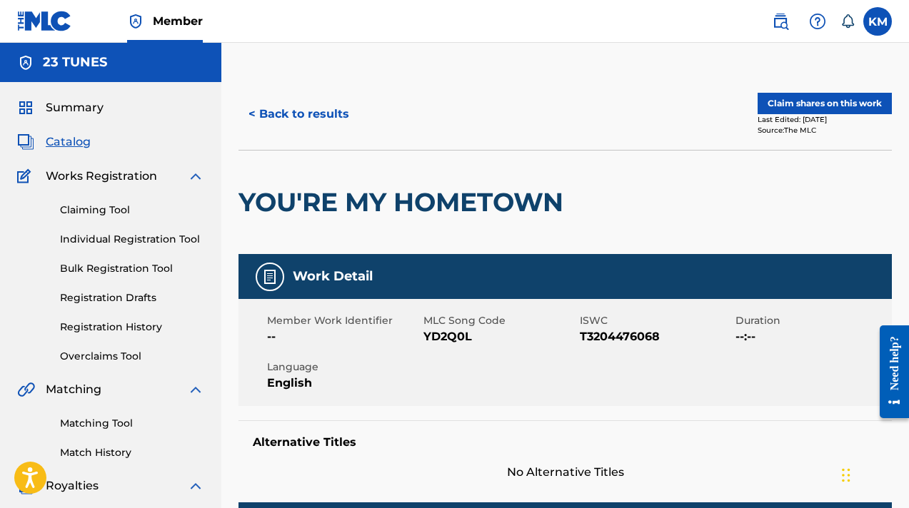
click at [873, 23] on label at bounding box center [877, 21] width 29 height 29
click at [878, 21] on input "KM [PERSON_NAME] [PERSON_NAME][EMAIL_ADDRESS][DOMAIN_NAME] Notification Prefere…" at bounding box center [878, 21] width 0 height 0
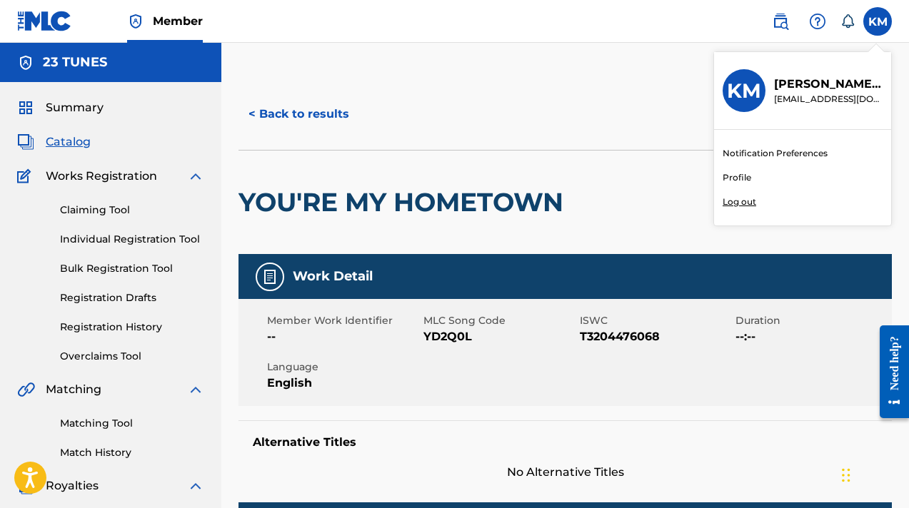
click at [745, 200] on p "Log out" at bounding box center [740, 202] width 34 height 13
click at [878, 21] on input "KM [PERSON_NAME] [PERSON_NAME][EMAIL_ADDRESS][DOMAIN_NAME] Notification Prefere…" at bounding box center [878, 21] width 0 height 0
